Goal: Task Accomplishment & Management: Manage account settings

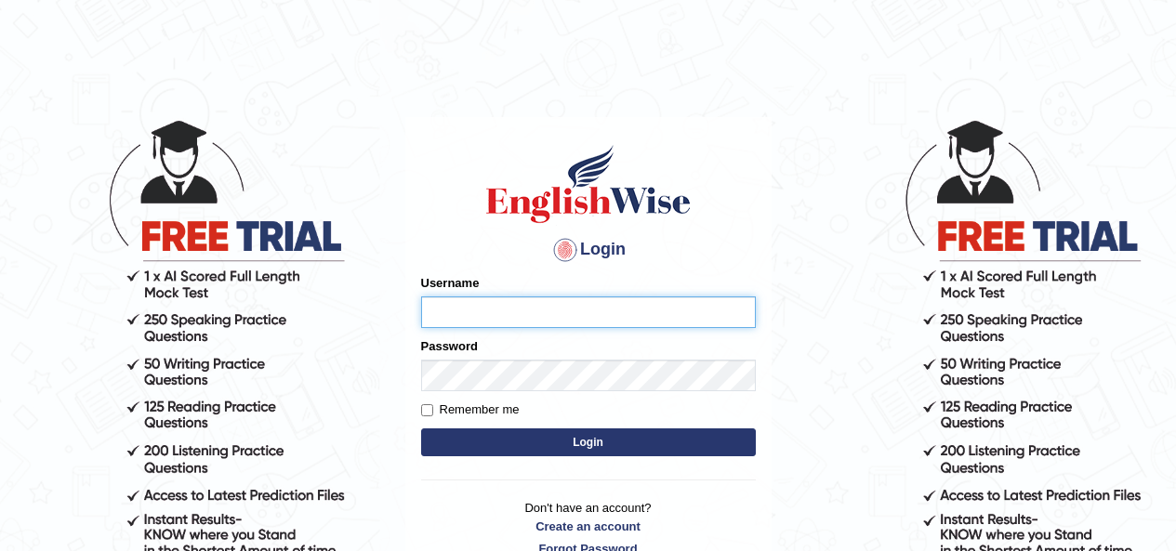
click at [497, 318] on input "Username" at bounding box center [588, 312] width 335 height 32
type input "Melanie2025"
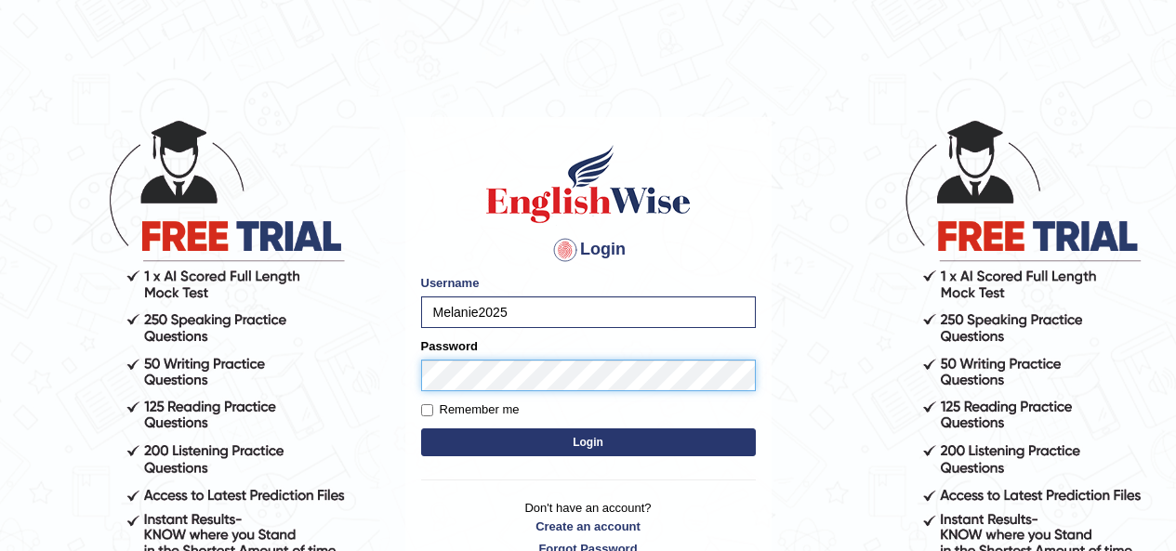
click at [421, 428] on button "Login" at bounding box center [588, 442] width 335 height 28
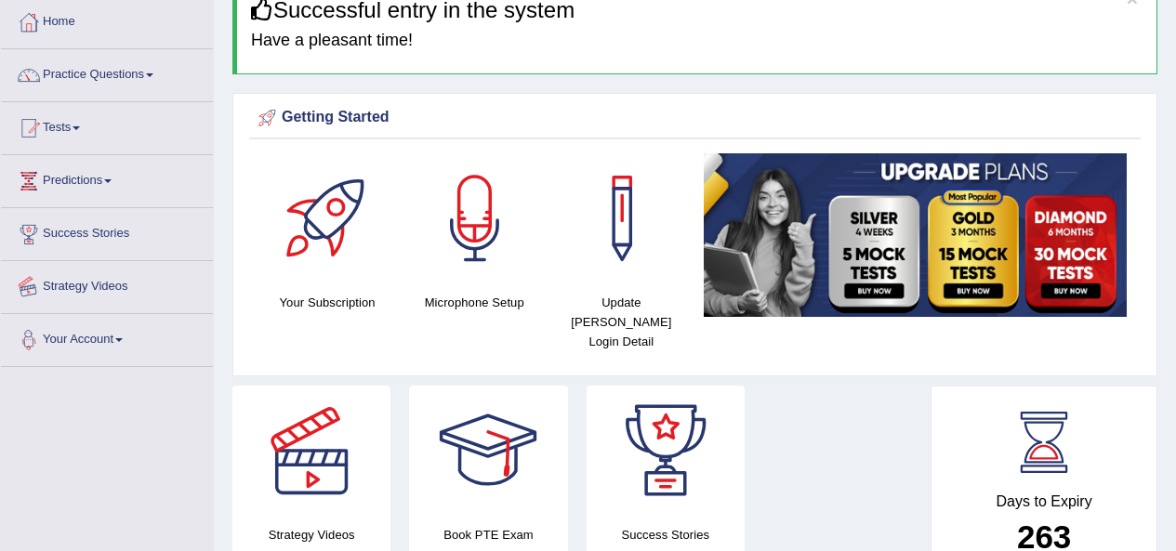
scroll to position [87, 0]
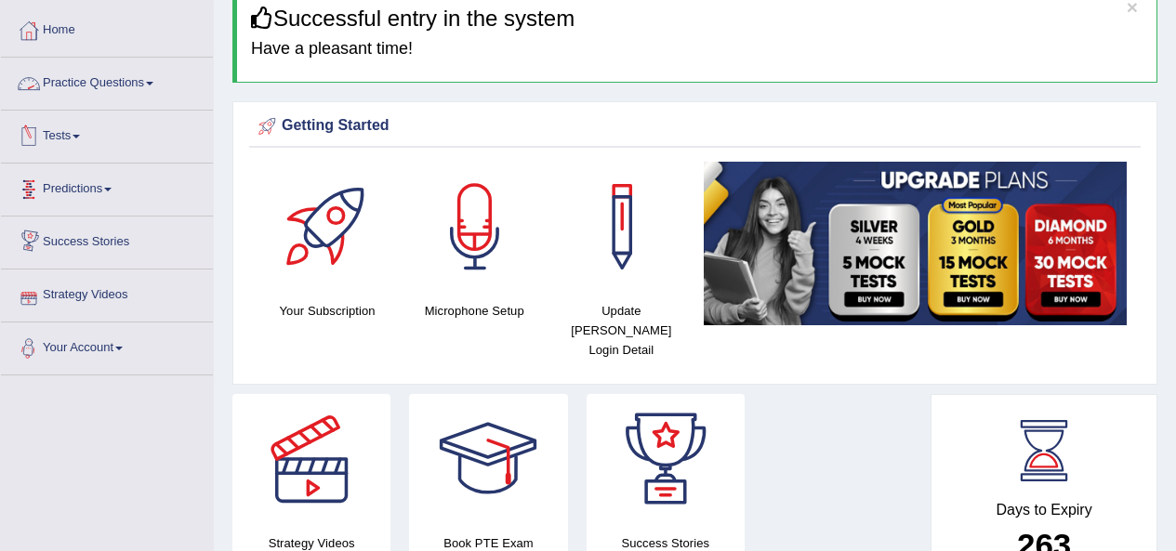
click at [112, 69] on link "Practice Questions" at bounding box center [107, 81] width 212 height 46
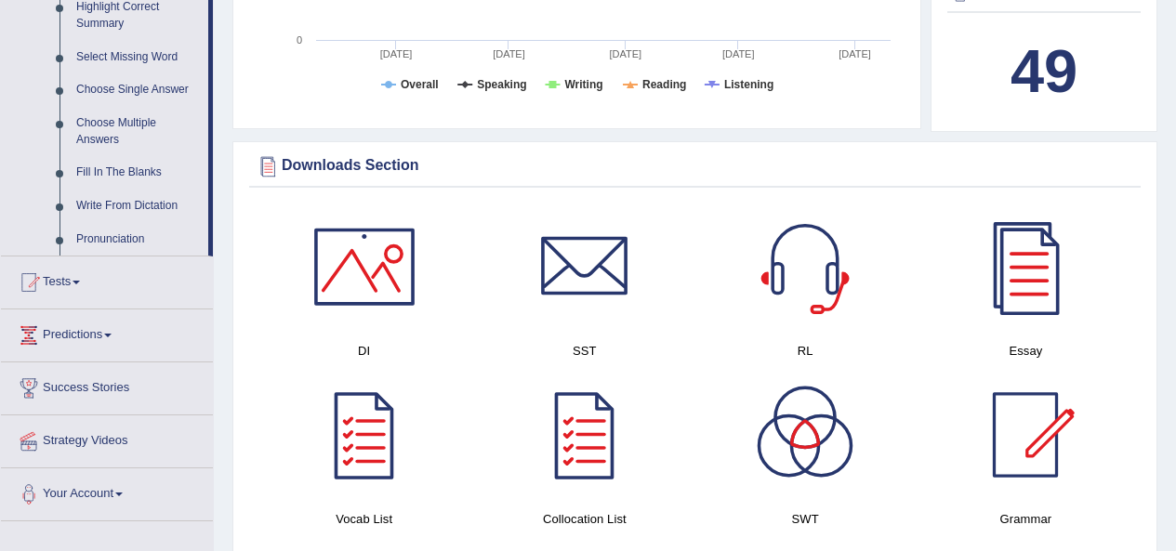
scroll to position [935, 0]
click at [74, 286] on link "Tests" at bounding box center [107, 279] width 212 height 46
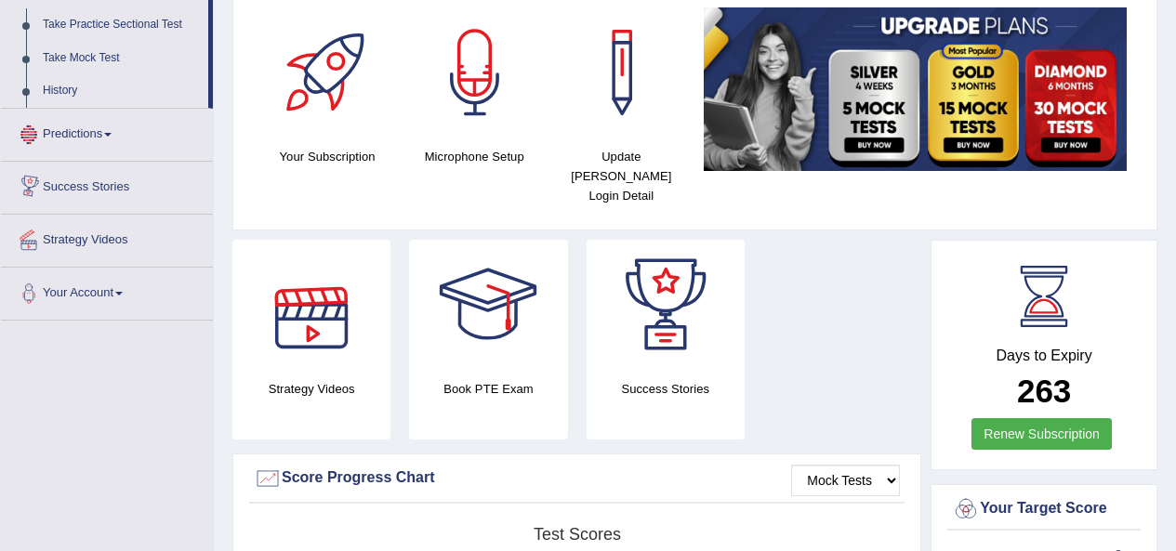
scroll to position [0, 0]
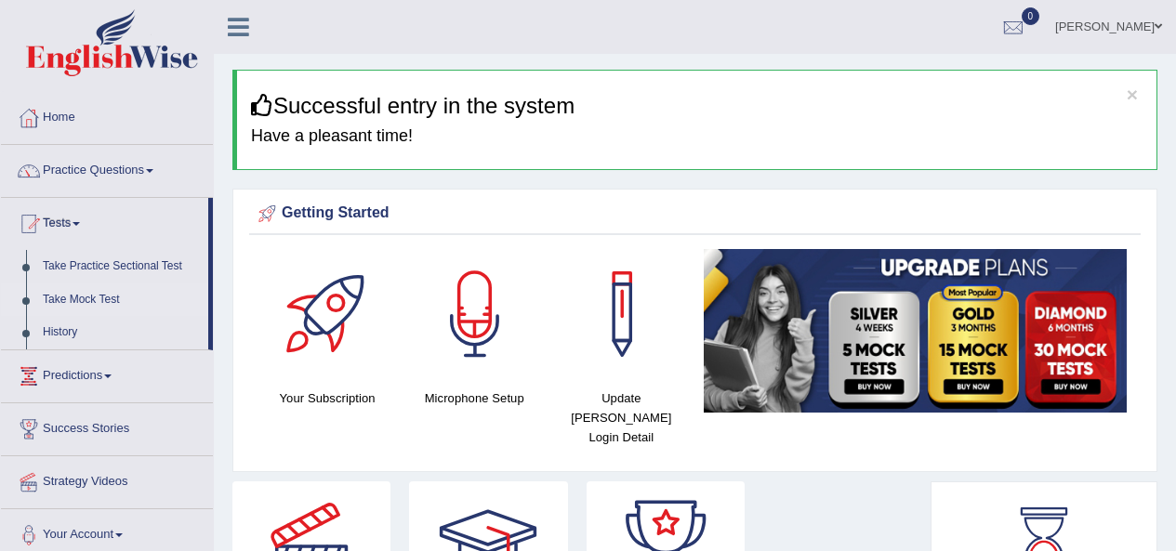
click at [110, 283] on link "Take Mock Test" at bounding box center [121, 299] width 174 height 33
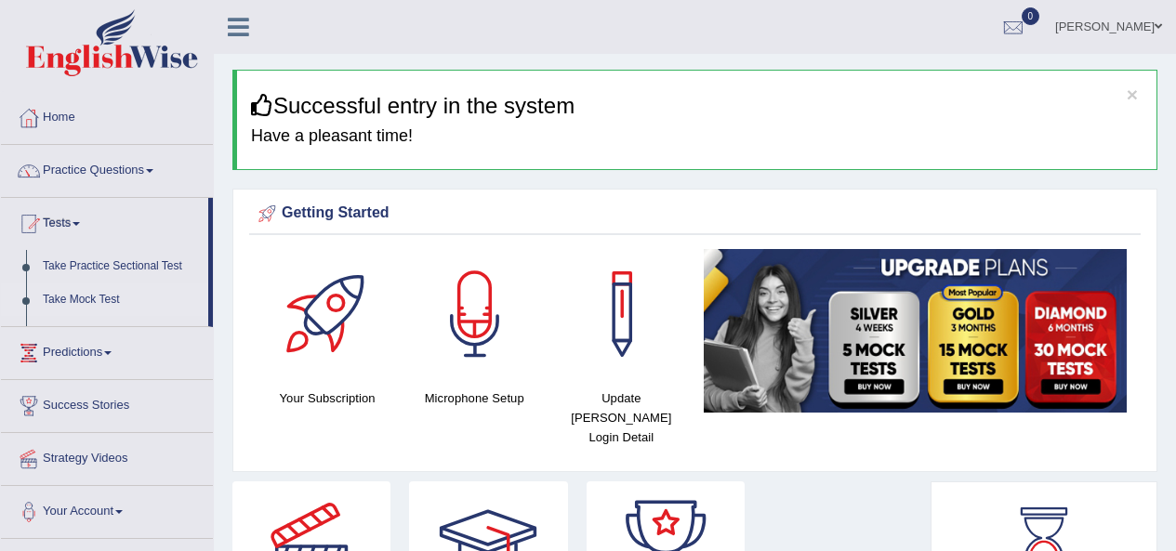
click at [110, 283] on link "Take Mock Test" at bounding box center [121, 299] width 174 height 33
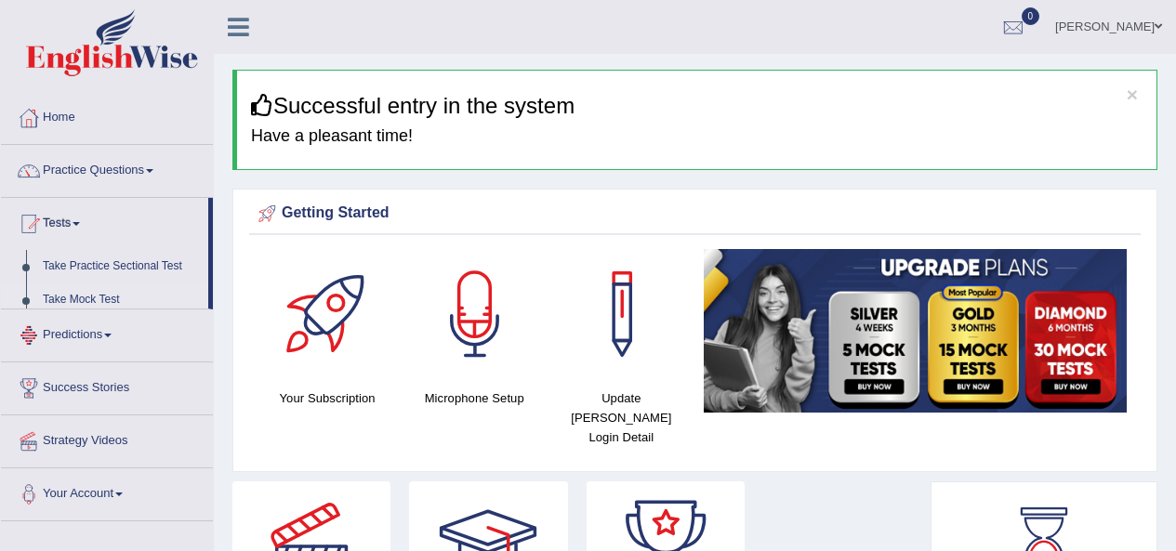
click at [110, 283] on link "Take Mock Test" at bounding box center [121, 299] width 174 height 33
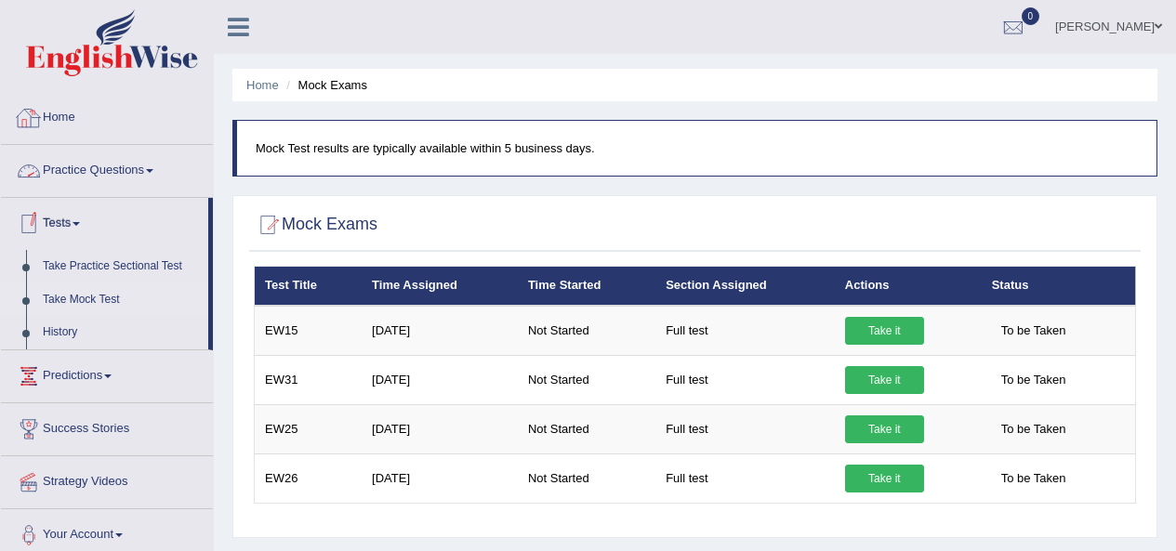
click at [67, 122] on link "Home" at bounding box center [107, 115] width 212 height 46
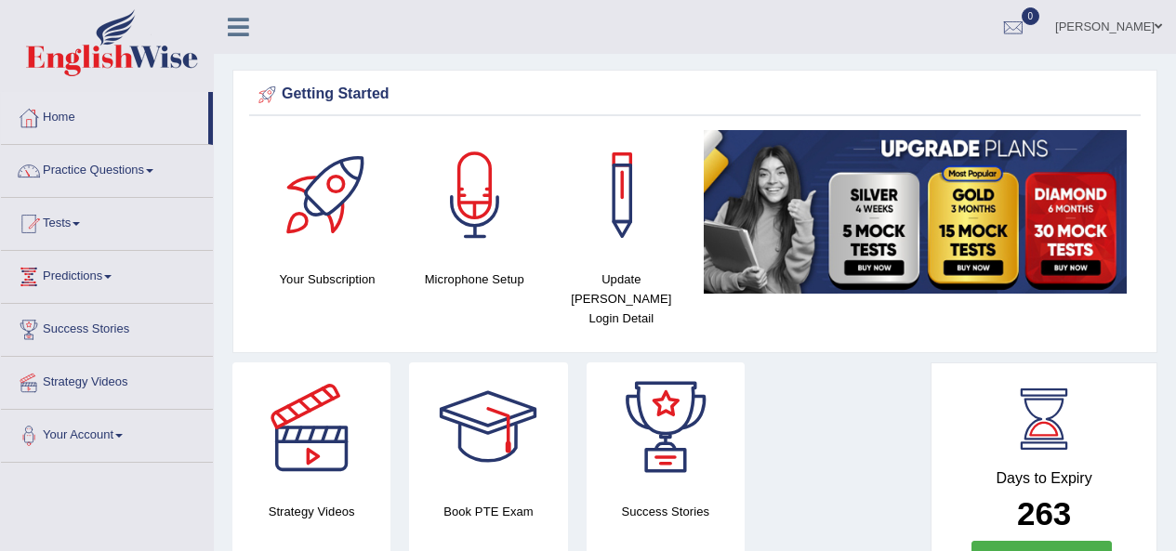
click at [81, 214] on link "Tests" at bounding box center [107, 221] width 212 height 46
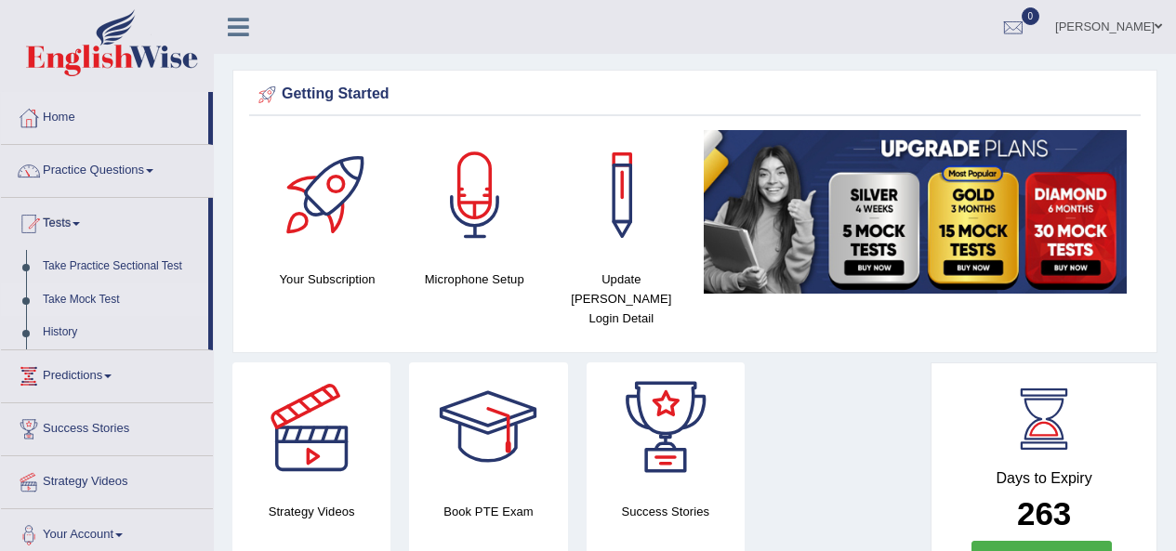
click at [104, 291] on link "Take Mock Test" at bounding box center [121, 299] width 174 height 33
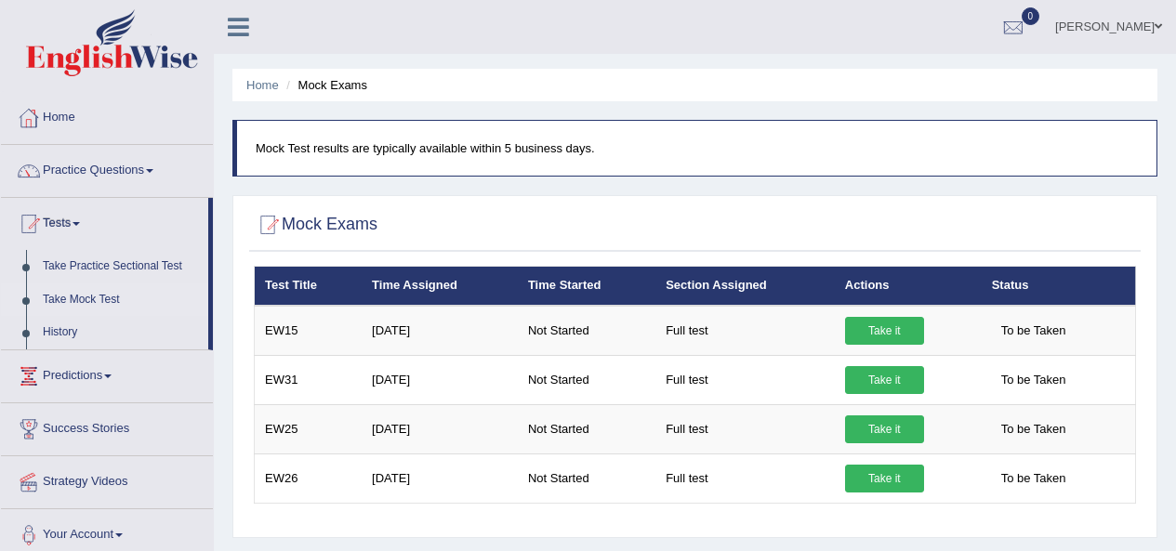
click at [76, 120] on link "Home" at bounding box center [107, 115] width 212 height 46
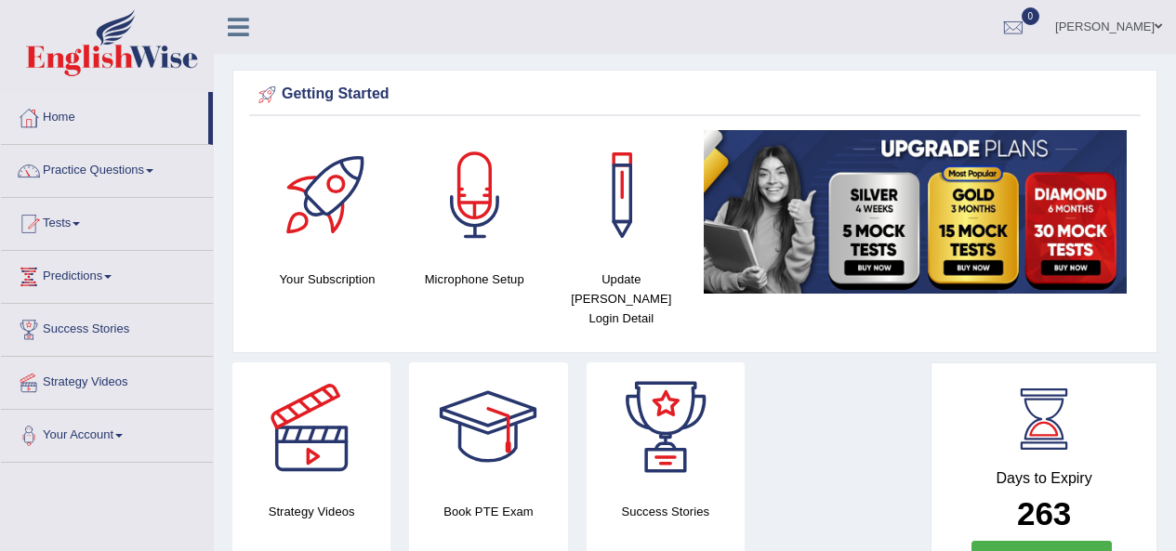
click at [84, 276] on link "Predictions" at bounding box center [107, 274] width 212 height 46
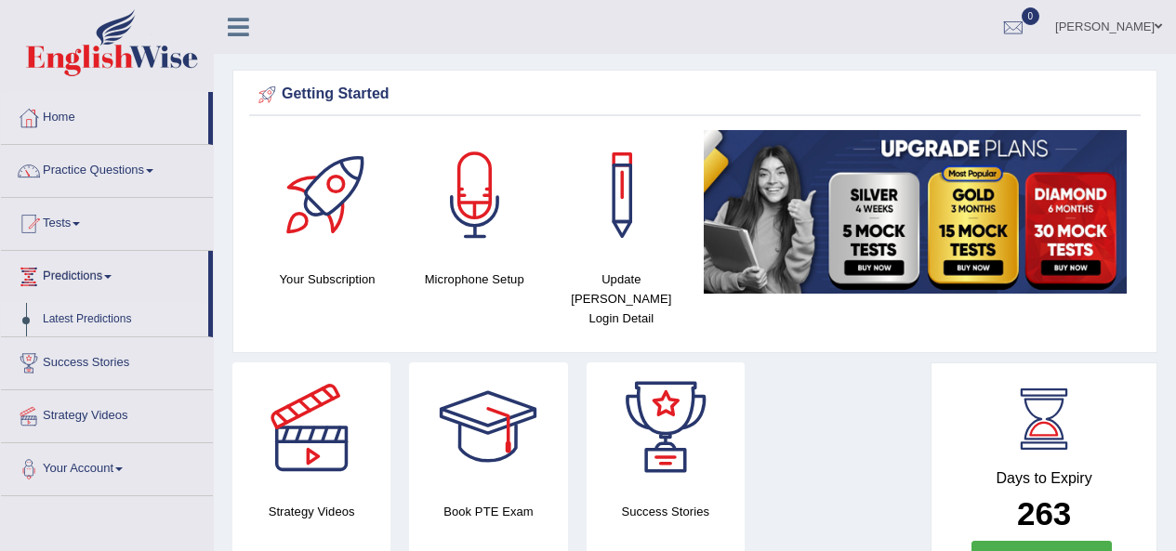
click at [88, 325] on link "Latest Predictions" at bounding box center [121, 319] width 174 height 33
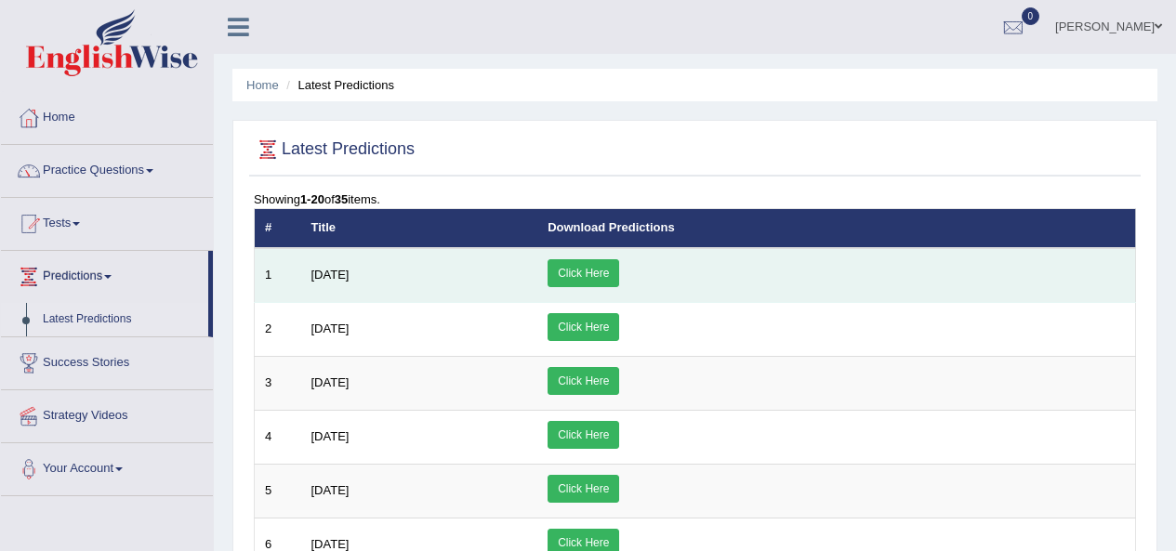
click at [619, 270] on link "Click Here" at bounding box center [583, 273] width 72 height 28
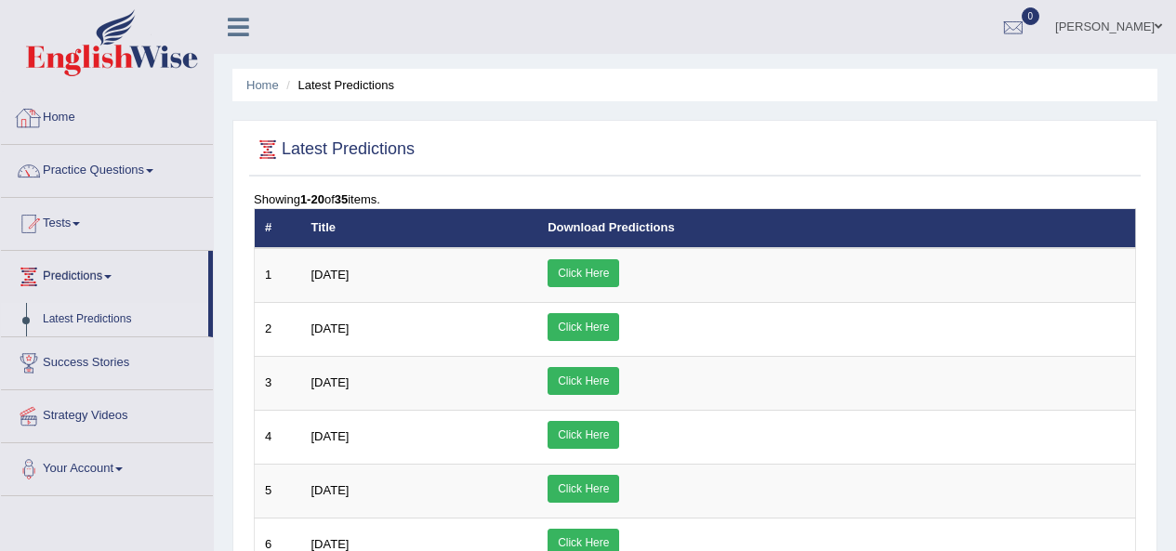
click at [93, 119] on link "Home" at bounding box center [107, 115] width 212 height 46
